Goal: Information Seeking & Learning: Learn about a topic

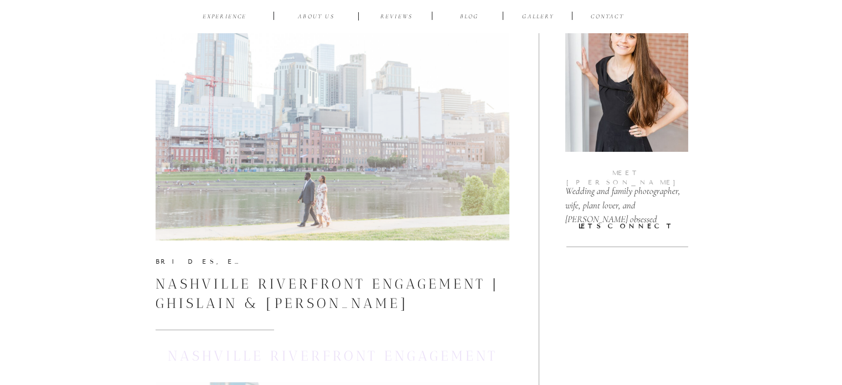
scroll to position [208, 0]
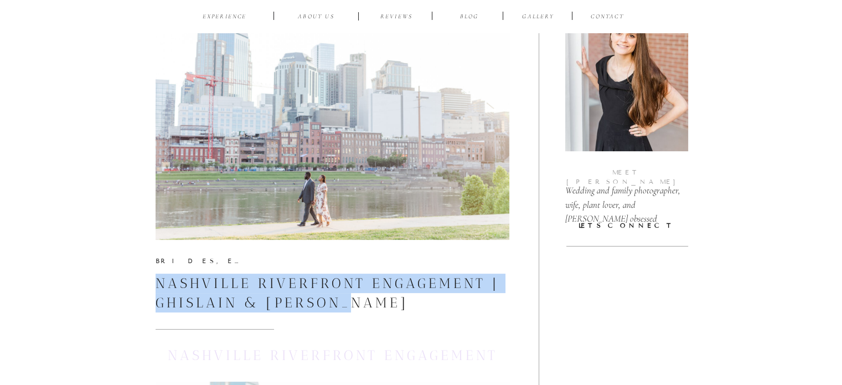
drag, startPoint x: 153, startPoint y: 285, endPoint x: 365, endPoint y: 298, distance: 211.8
click at [365, 298] on h3 "Nashville Riverfront Engagement | Ghislain & [PERSON_NAME]" at bounding box center [333, 292] width 354 height 39
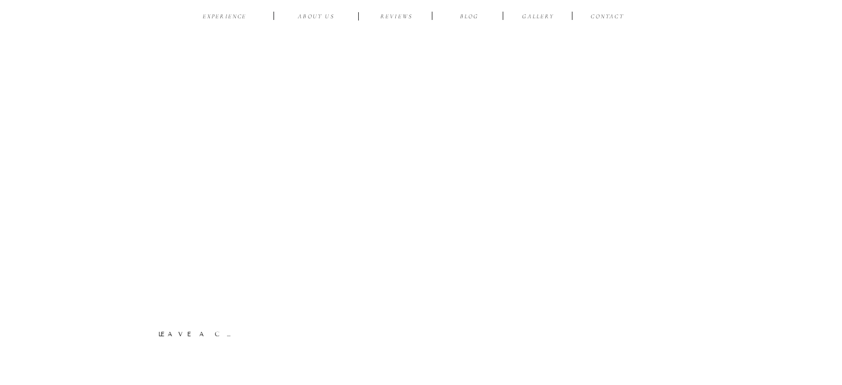
scroll to position [12669, 0]
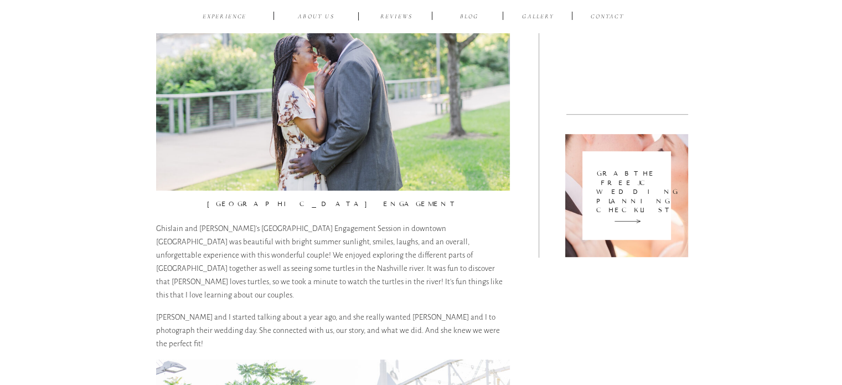
scroll to position [785, 0]
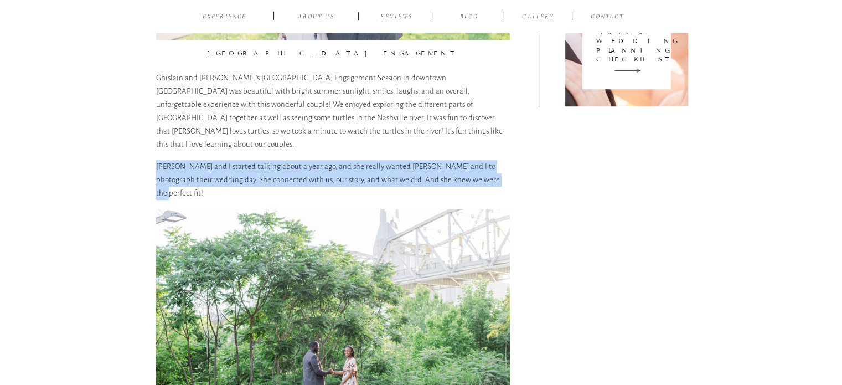
drag, startPoint x: 158, startPoint y: 149, endPoint x: 448, endPoint y: 166, distance: 291.0
click at [448, 166] on p "[PERSON_NAME] and I started talking about a year ago, and she really wanted [PE…" at bounding box center [333, 180] width 354 height 40
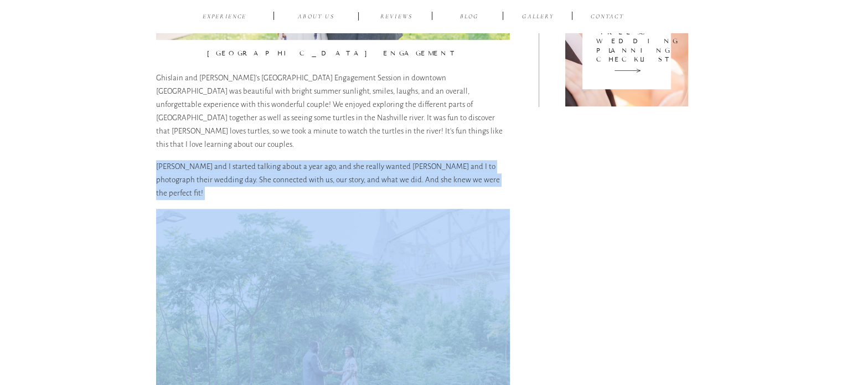
drag, startPoint x: 448, startPoint y: 166, endPoint x: 163, endPoint y: 152, distance: 285.9
click at [163, 160] on p "[PERSON_NAME] and I started talking about a year ago, and she really wanted [PE…" at bounding box center [333, 180] width 354 height 40
click at [163, 160] on p "Ghislain and I started talking about a year ago, and she really wanted Daniel a…" at bounding box center [333, 180] width 354 height 40
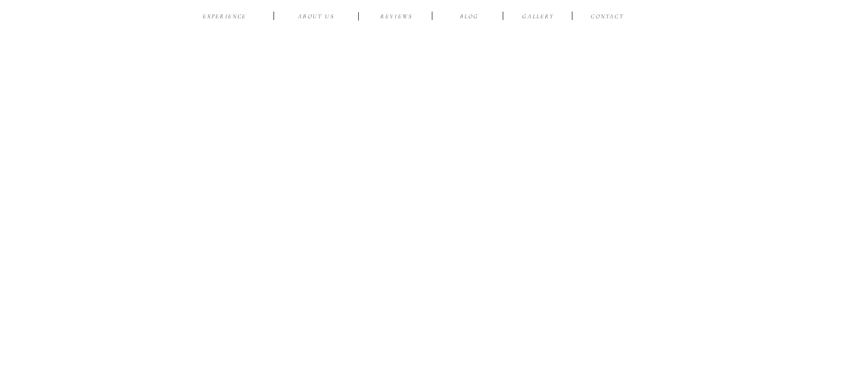
scroll to position [10443, 0]
